Goal: Information Seeking & Learning: Check status

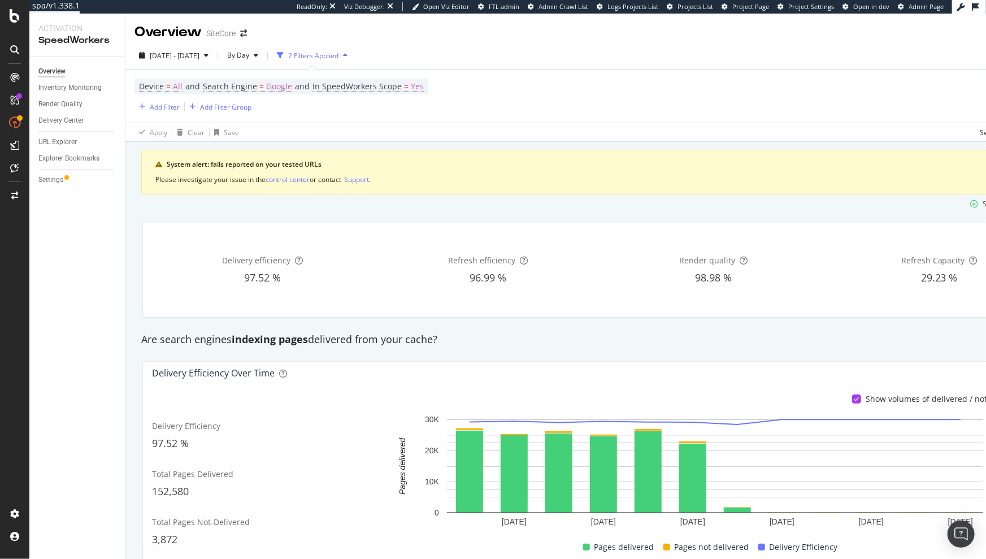
scroll to position [0, 90]
